Goal: Transaction & Acquisition: Purchase product/service

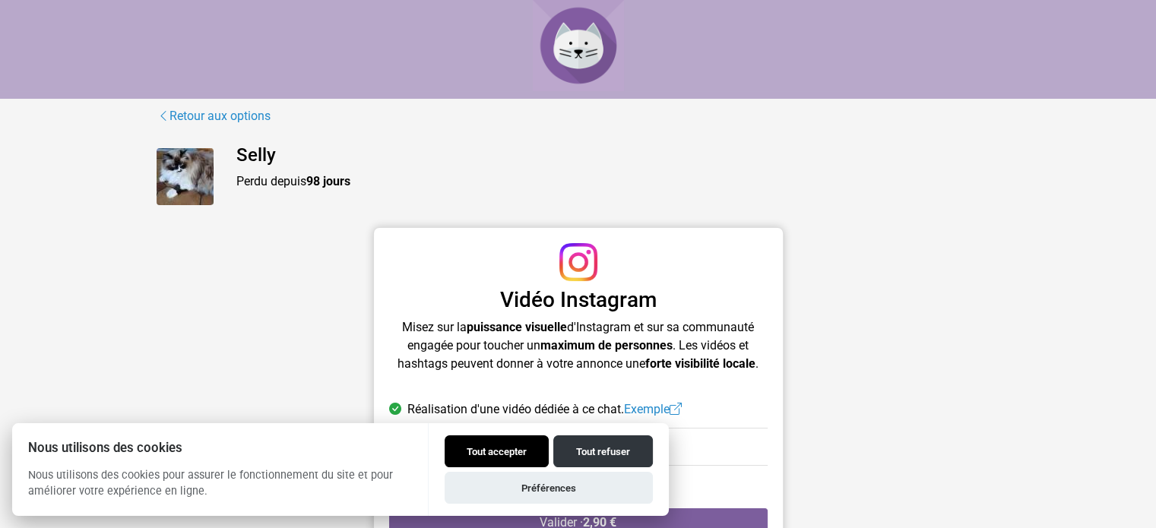
click at [483, 445] on button "Tout accepter" at bounding box center [497, 452] width 104 height 32
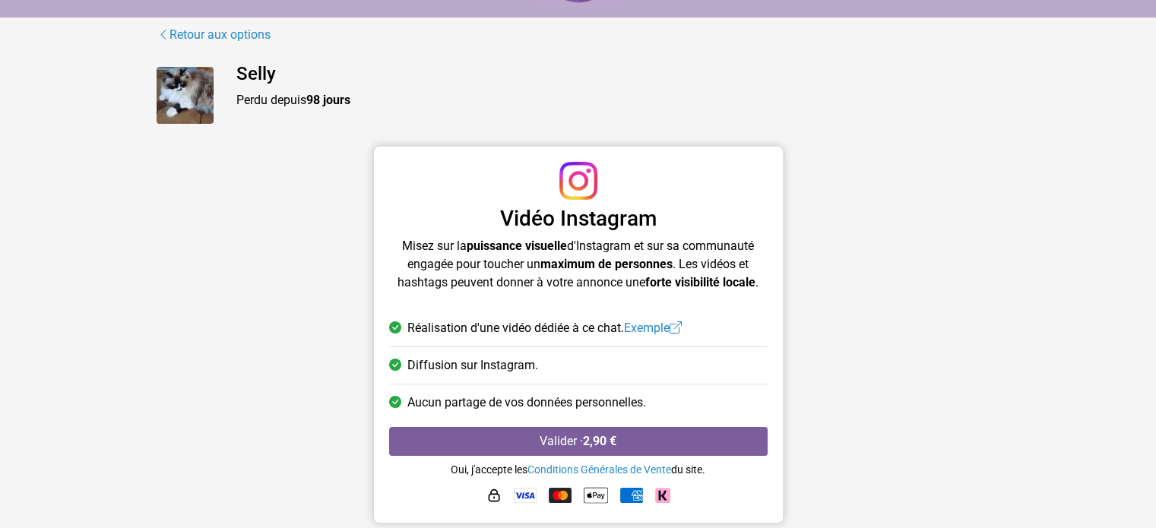
scroll to position [82, 0]
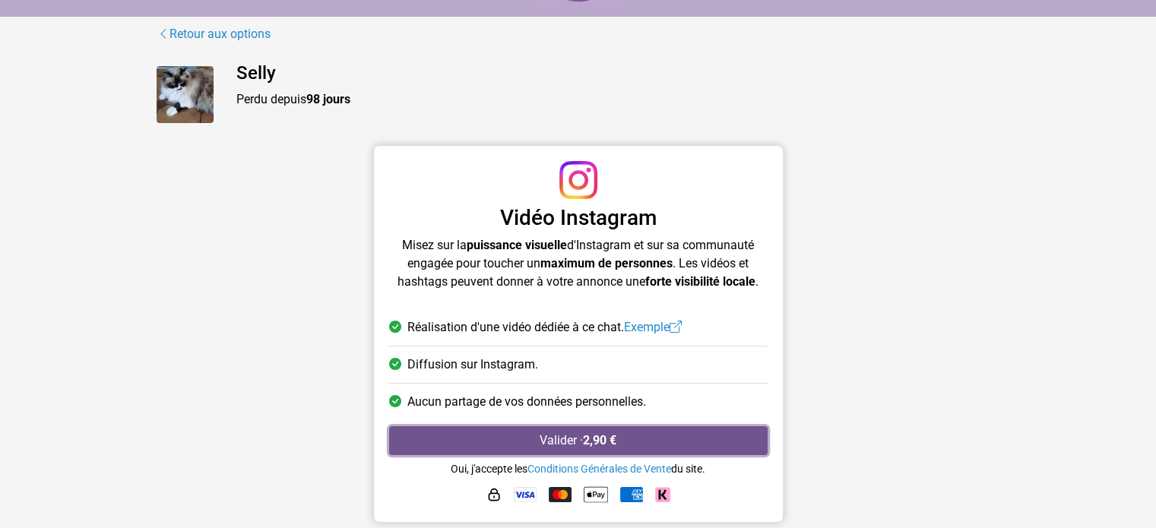
click at [550, 444] on button "Valider · 2,90 €" at bounding box center [578, 440] width 379 height 29
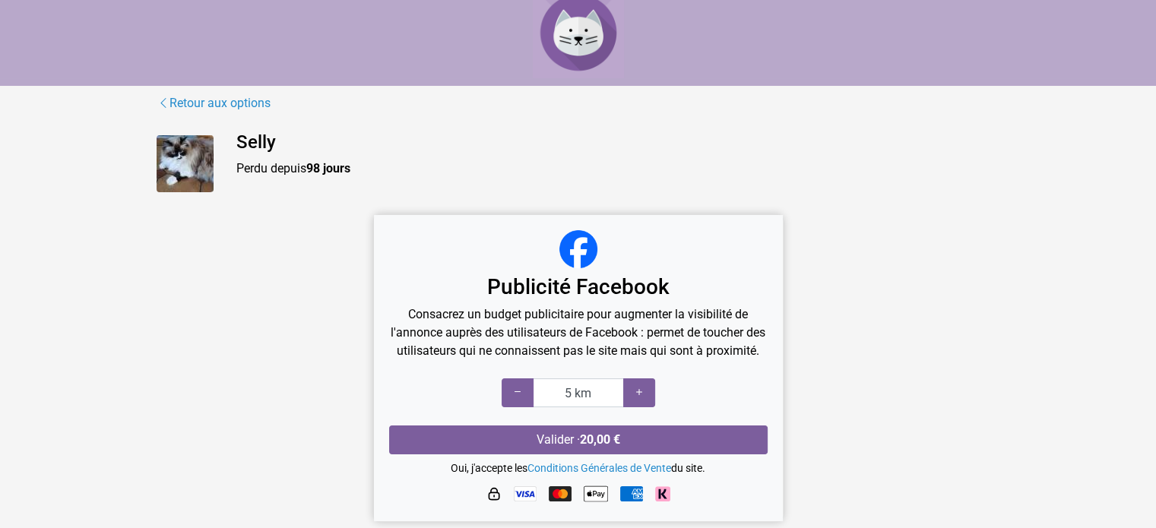
scroll to position [30, 0]
click at [641, 391] on icon at bounding box center [639, 392] width 12 height 14
click at [517, 395] on icon at bounding box center [518, 392] width 12 height 14
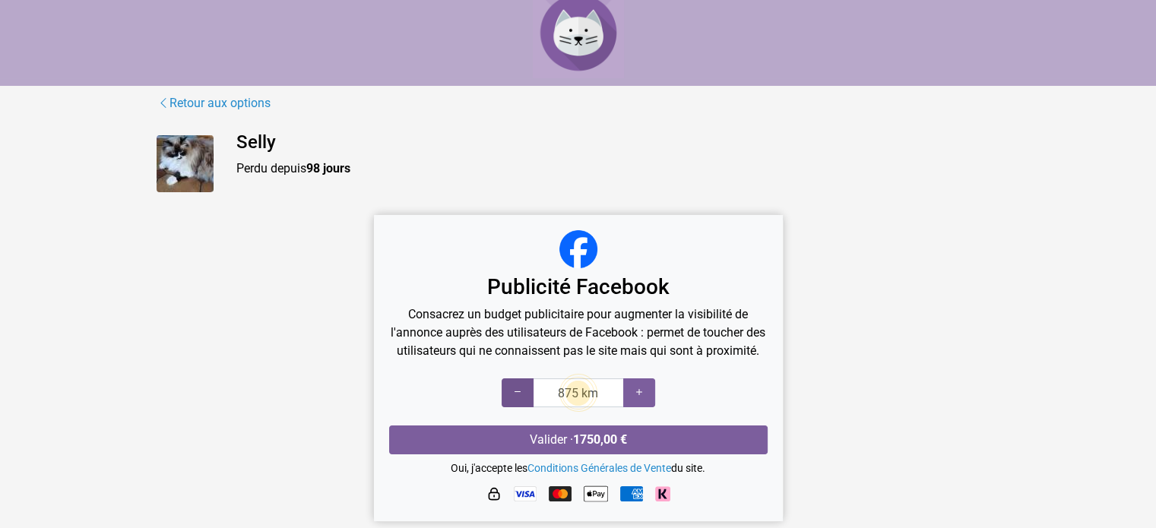
click at [517, 395] on icon at bounding box center [518, 392] width 12 height 14
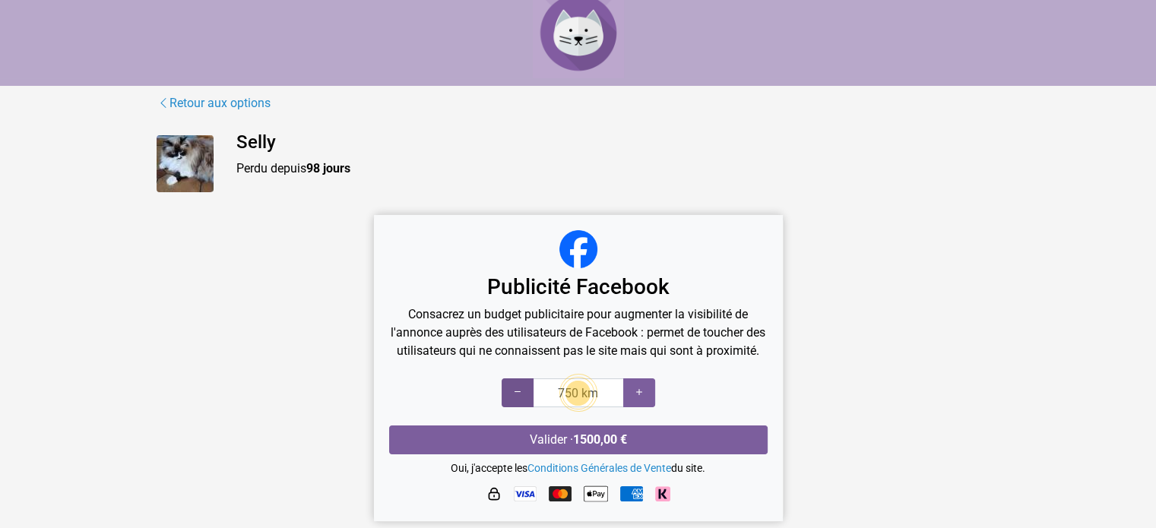
click at [517, 395] on icon at bounding box center [518, 392] width 12 height 14
click at [517, 387] on icon at bounding box center [518, 392] width 12 height 14
click at [517, 390] on icon at bounding box center [518, 392] width 12 height 14
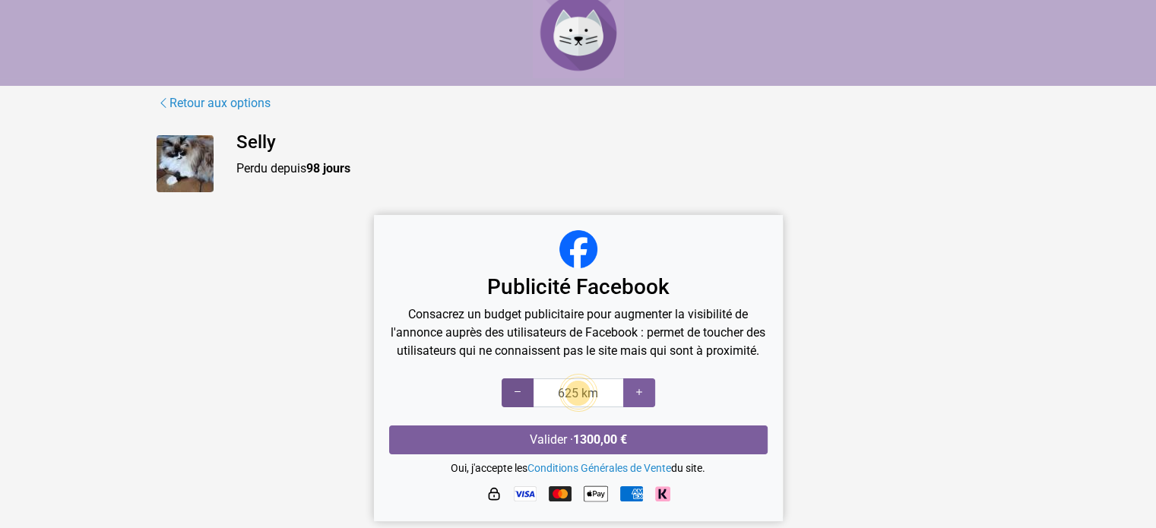
click at [517, 390] on icon at bounding box center [518, 392] width 12 height 14
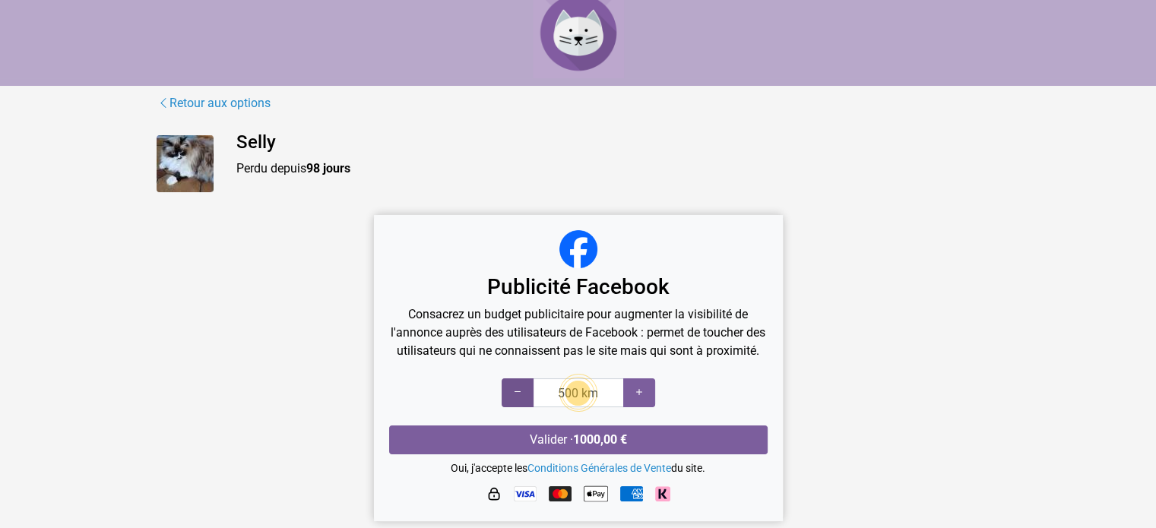
click at [517, 390] on icon at bounding box center [518, 392] width 12 height 14
click at [638, 391] on icon at bounding box center [639, 392] width 12 height 14
type input "5 km"
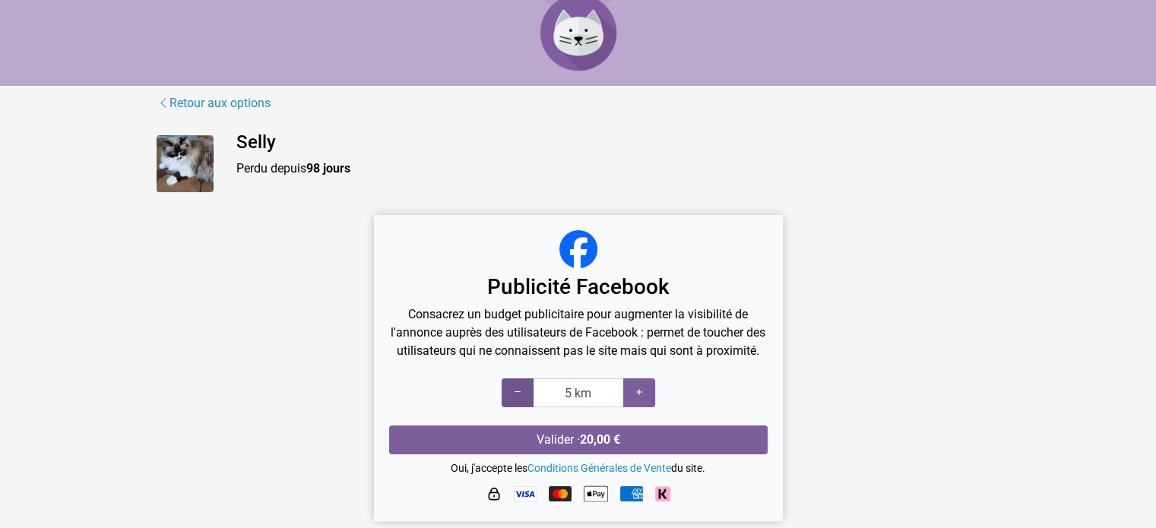
click at [516, 395] on icon at bounding box center [518, 392] width 12 height 14
click at [230, 94] on link "Retour aux options" at bounding box center [214, 104] width 115 height 20
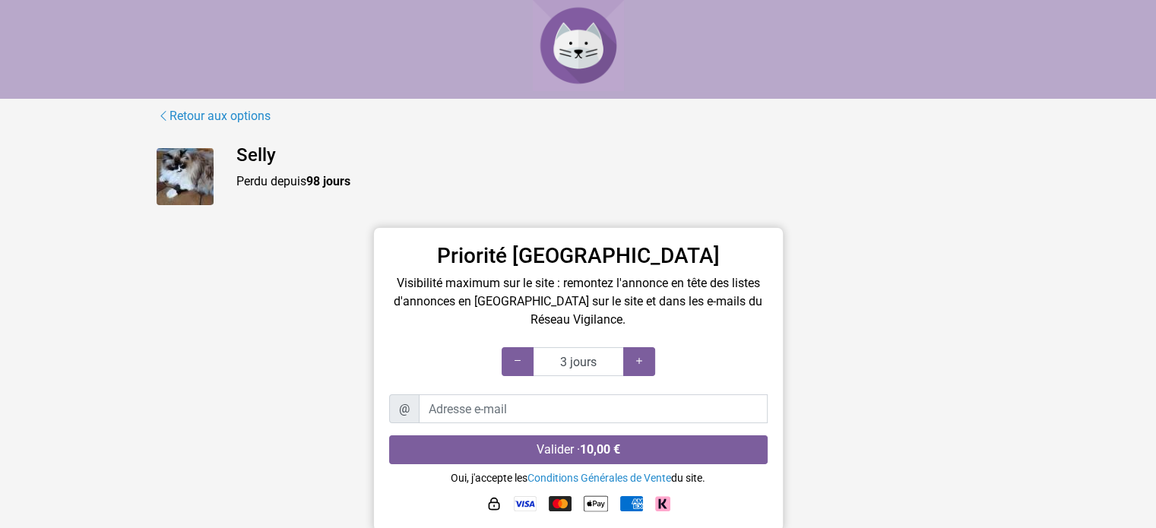
scroll to position [76, 0]
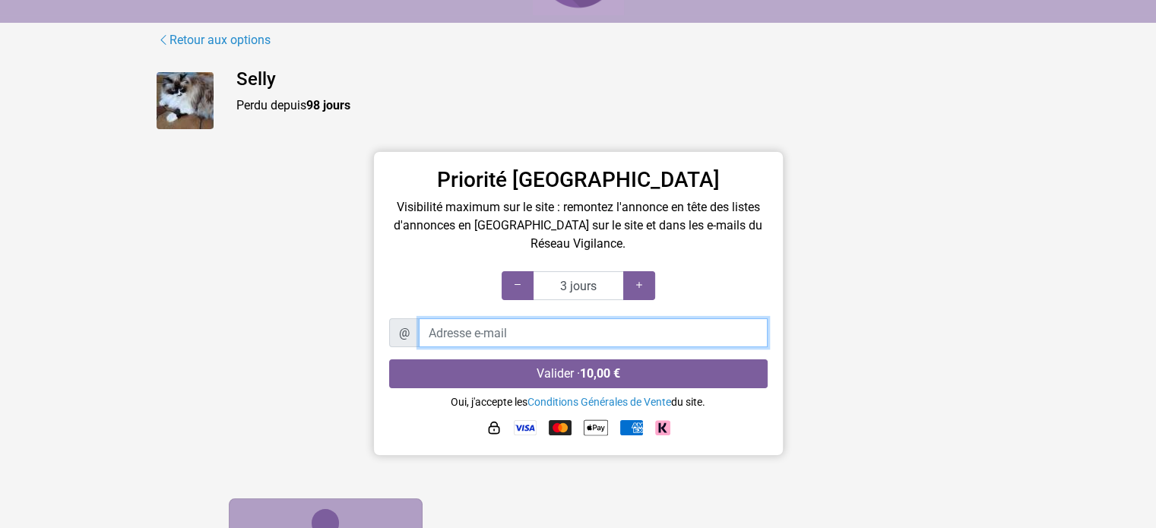
click at [514, 334] on input "Adresse e-mail" at bounding box center [593, 333] width 349 height 29
type input "[PERSON_NAME][EMAIL_ADDRESS][DOMAIN_NAME]"
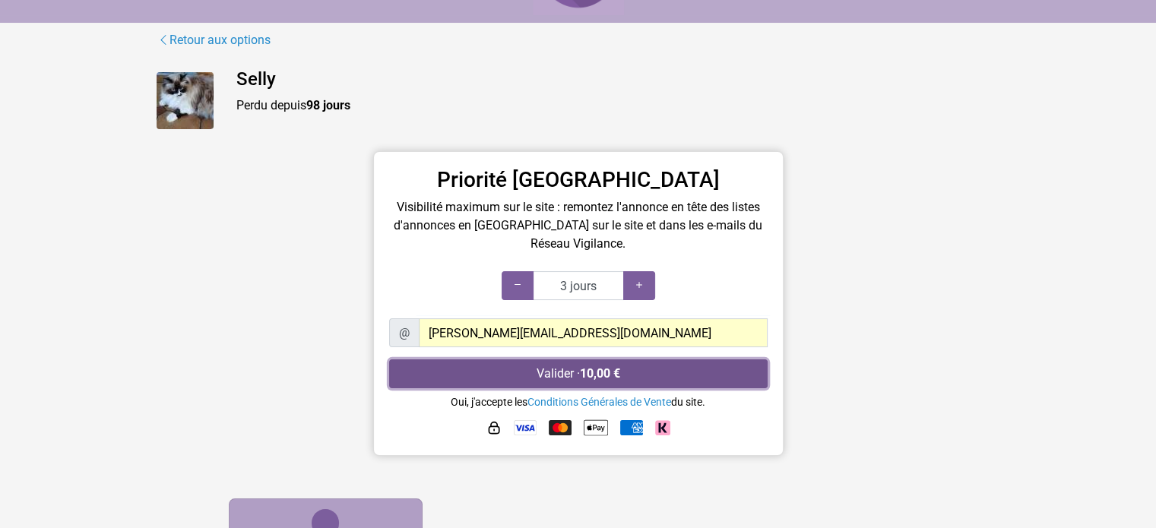
click at [603, 379] on strong "10,00 €" at bounding box center [600, 373] width 40 height 14
